Goal: Use online tool/utility: Utilize a website feature to perform a specific function

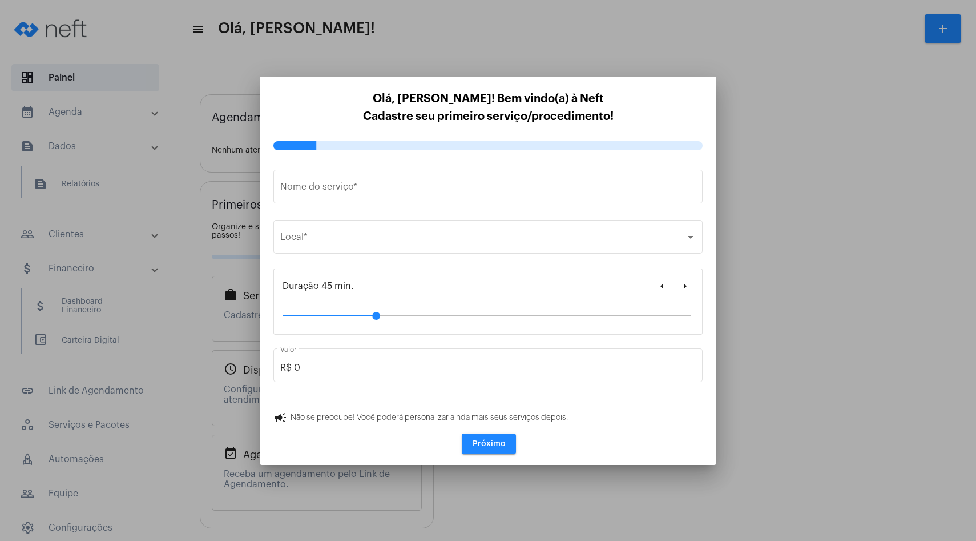
type input "[URL][DOMAIN_NAME][PERSON_NAME]"
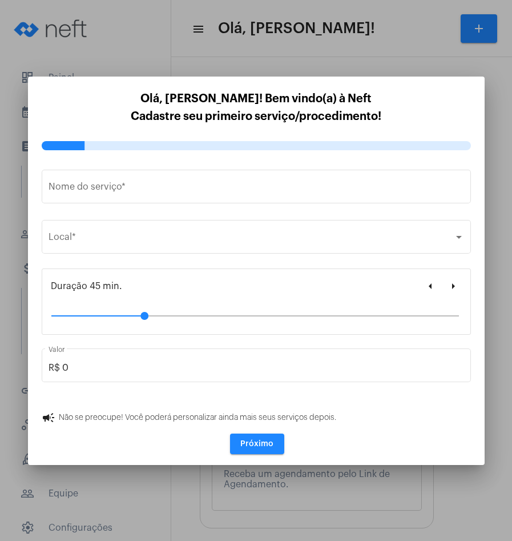
type input "[URL][DOMAIN_NAME][PERSON_NAME]"
